Goal: Task Accomplishment & Management: Use online tool/utility

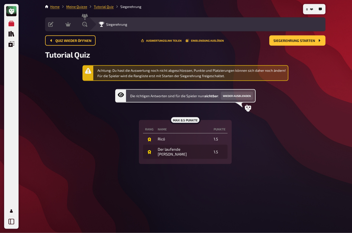
scroll to position [14, 0]
click at [13, 23] on icon "Meine Quizze" at bounding box center [11, 24] width 6 height 6
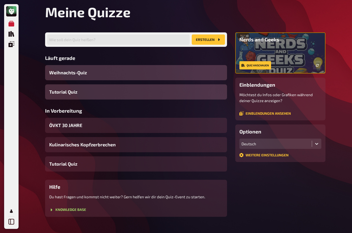
click at [88, 123] on div "ÖVKT 30 JAHRE" at bounding box center [136, 125] width 182 height 15
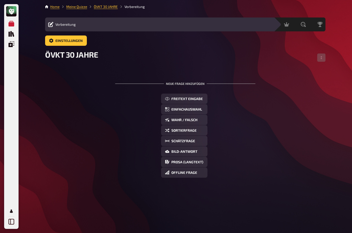
click at [188, 129] on span "Sortierfrage" at bounding box center [183, 131] width 25 height 4
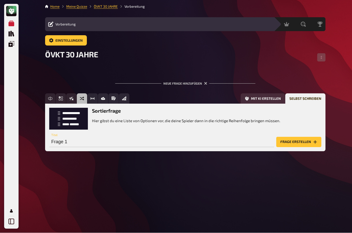
scroll to position [18, 0]
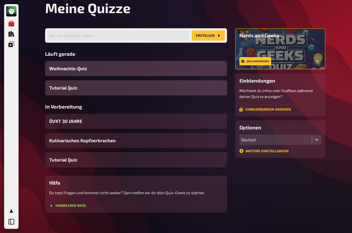
scroll to position [14, 0]
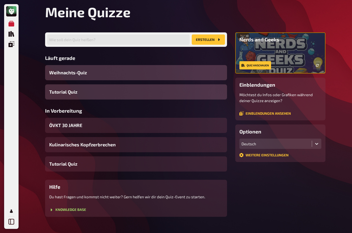
click at [84, 125] on div "ÖVKT 30 JAHRE" at bounding box center [136, 125] width 182 height 15
click at [88, 75] on div "Weihnachts-Quiz" at bounding box center [136, 72] width 182 height 15
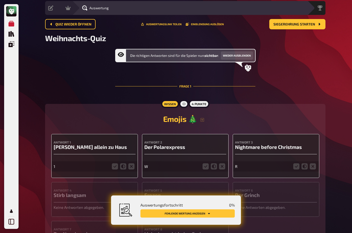
scroll to position [2, 0]
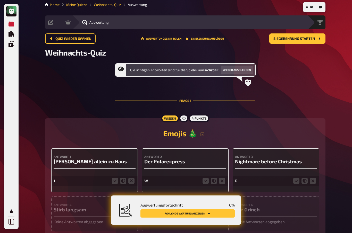
click at [61, 38] on span "Quiz wieder öffnen" at bounding box center [73, 39] width 36 height 4
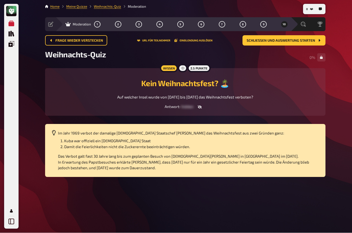
scroll to position [18, 0]
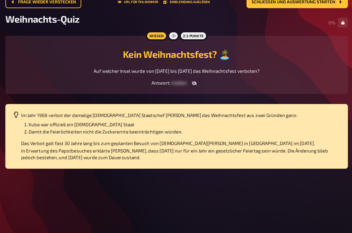
click at [193, 105] on button "button" at bounding box center [199, 107] width 12 height 5
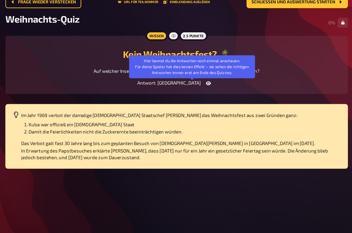
click at [205, 105] on button "button" at bounding box center [211, 107] width 12 height 5
click at [242, 105] on div "Antwort : hidden Hier kannst du die Antworten noch einmal anschauen. Für deine …" at bounding box center [185, 107] width 268 height 5
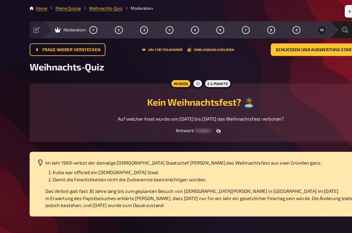
scroll to position [0, 0]
click at [55, 39] on span "Frage wieder verstecken" at bounding box center [79, 41] width 48 height 4
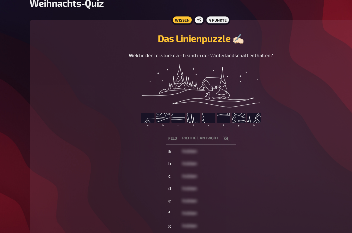
scroll to position [38, 0]
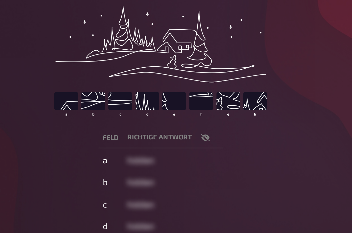
click at [136, 71] on img at bounding box center [185, 96] width 98 height 51
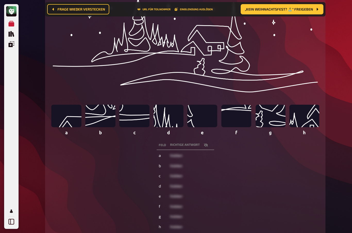
scroll to position [115, 0]
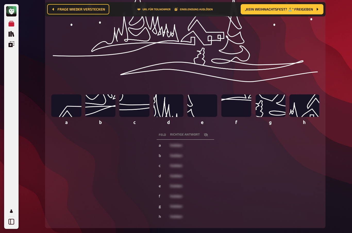
click at [308, 112] on img at bounding box center [185, 54] width 268 height 141
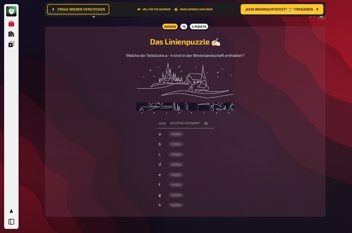
scroll to position [45, 0]
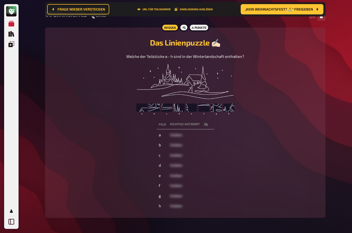
click at [196, 125] on th "Richtige Antwort" at bounding box center [191, 125] width 46 height 10
click at [209, 126] on button "button" at bounding box center [206, 124] width 12 height 5
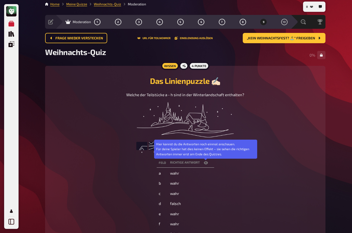
scroll to position [0, 0]
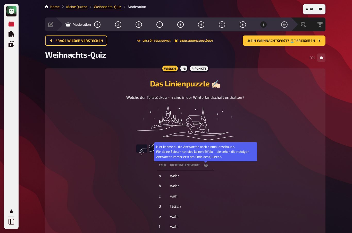
click at [61, 43] on button "Frage wieder verstecken" at bounding box center [76, 41] width 62 height 10
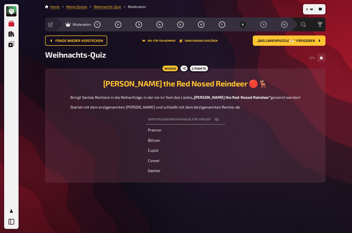
click at [61, 41] on span "Frage wieder verstecken" at bounding box center [79, 41] width 48 height 4
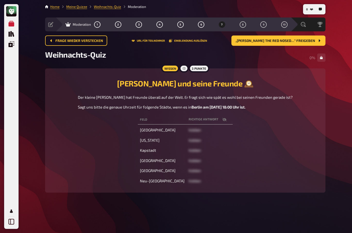
click at [63, 42] on span "Frage wieder verstecken" at bounding box center [79, 41] width 48 height 4
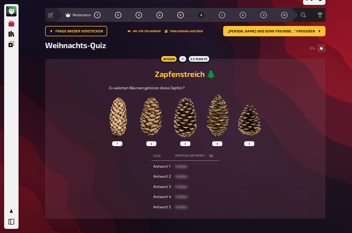
scroll to position [11, 0]
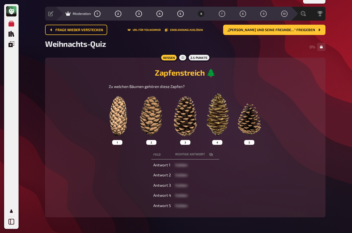
click at [62, 32] on button "Frage wieder verstecken" at bounding box center [76, 30] width 62 height 10
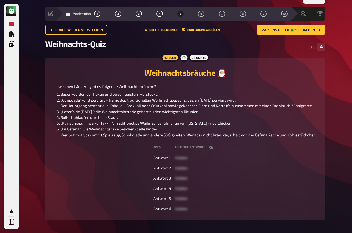
scroll to position [14, 0]
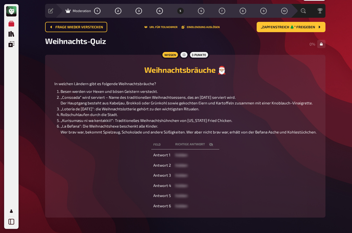
click at [187, 157] on span "hidden" at bounding box center [181, 155] width 12 height 5
click at [187, 157] on td "hidden" at bounding box center [196, 155] width 46 height 9
click at [186, 167] on span "hidden" at bounding box center [181, 165] width 12 height 5
click at [187, 187] on td "hidden" at bounding box center [196, 185] width 46 height 9
click at [211, 147] on icon "button" at bounding box center [211, 145] width 4 height 4
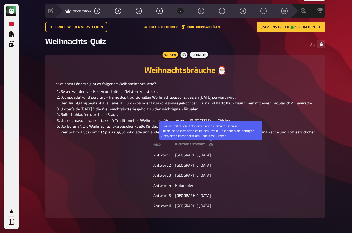
click at [213, 147] on button "button" at bounding box center [211, 144] width 12 height 5
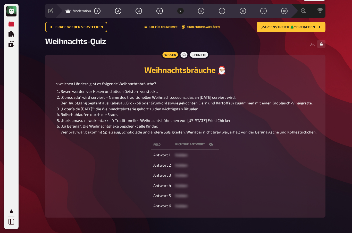
click at [256, 176] on div "Feld Richtige Antwort Hier kannst du die Antworten noch einmal anschauen. Für d…" at bounding box center [185, 175] width 268 height 73
click at [206, 147] on button "button" at bounding box center [211, 144] width 12 height 5
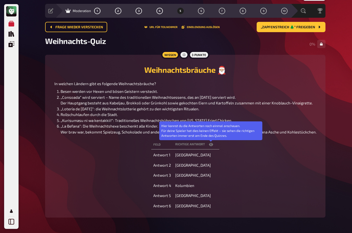
click at [238, 173] on div "Feld Richtige Antwort Hier kannst du die Antworten noch einmal anschauen. Für d…" at bounding box center [185, 175] width 268 height 73
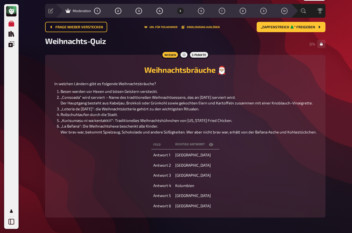
click at [60, 27] on span "Frage wieder verstecken" at bounding box center [79, 27] width 48 height 4
